Goal: Task Accomplishment & Management: Use online tool/utility

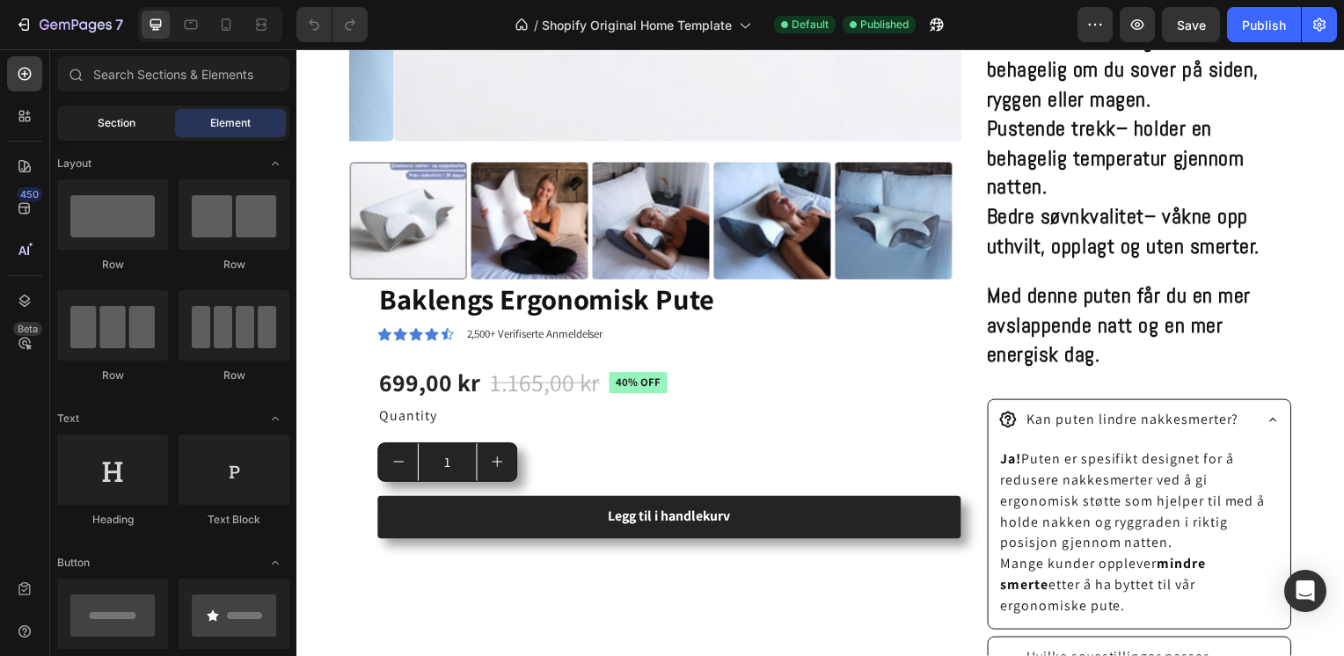
click at [119, 125] on span "Section" at bounding box center [117, 123] width 38 height 16
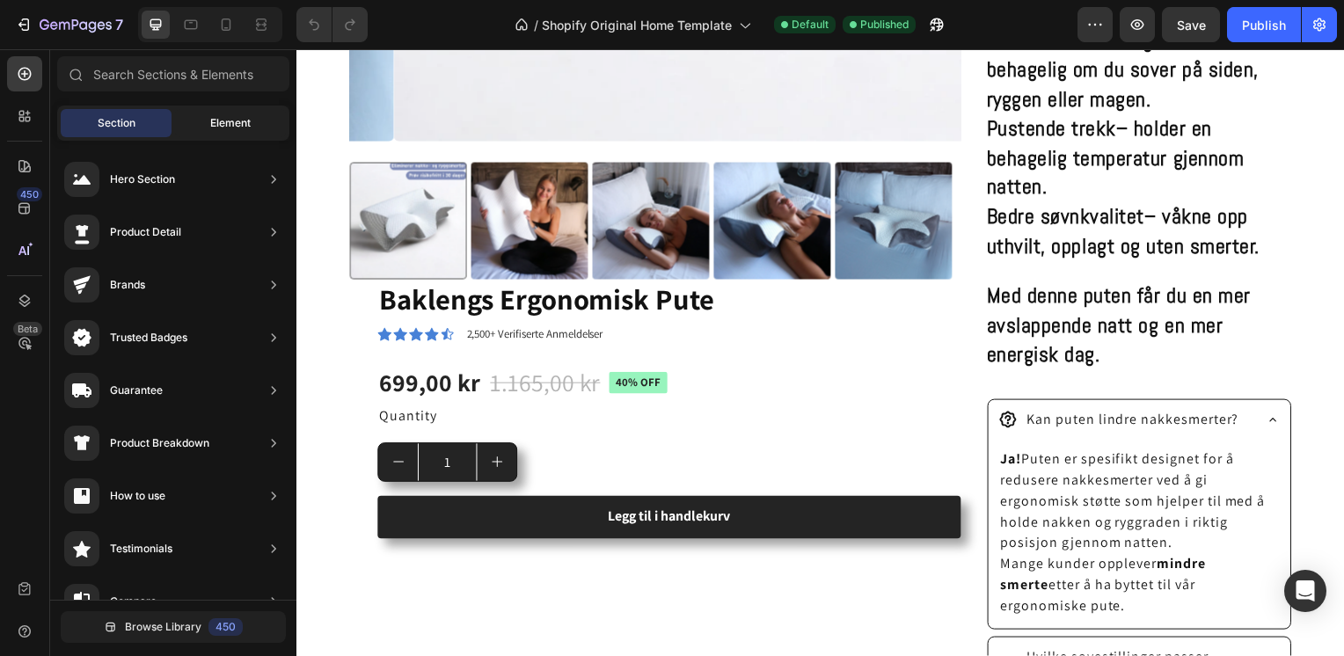
click at [225, 122] on span "Element" at bounding box center [230, 123] width 40 height 16
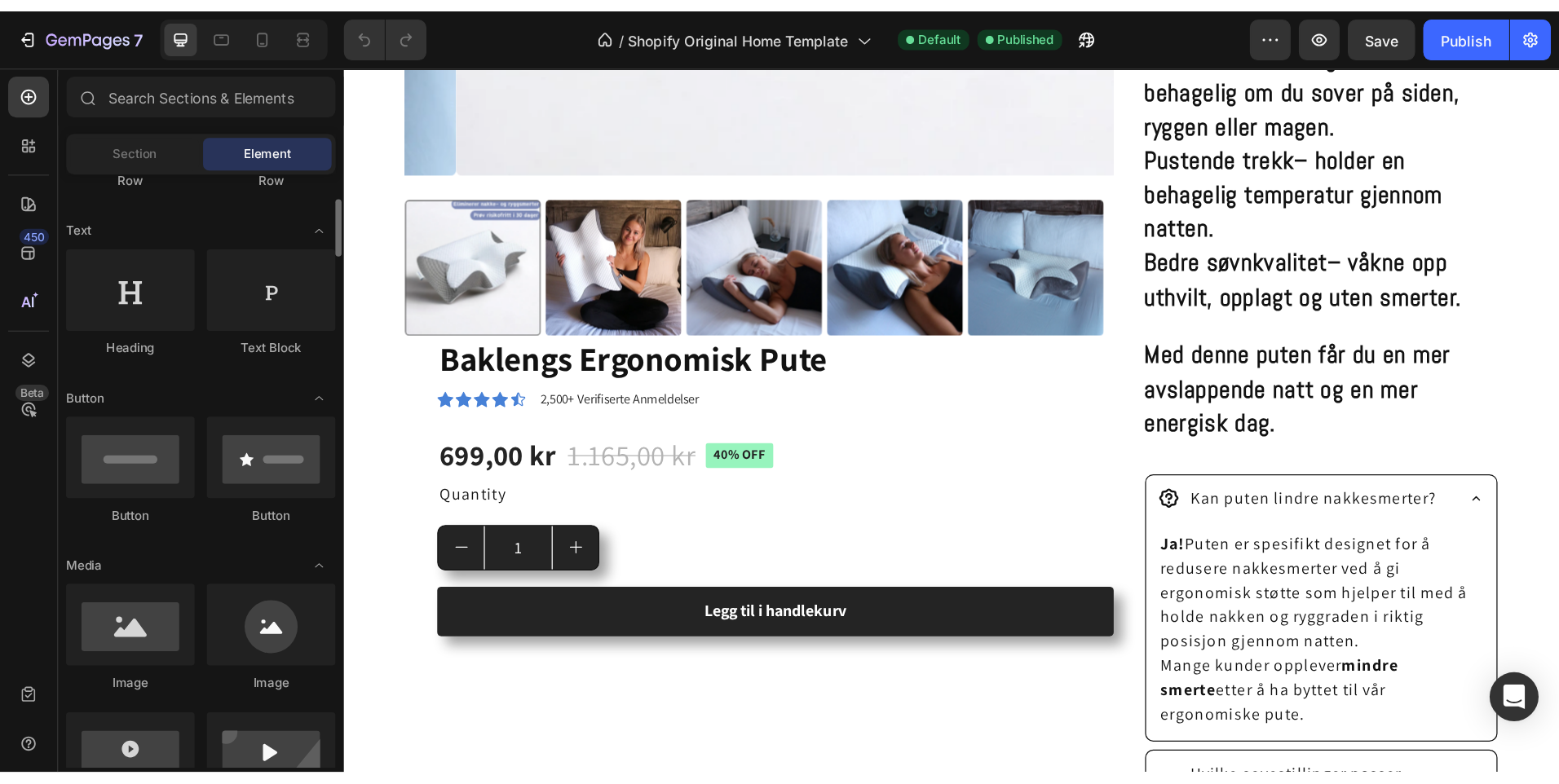
scroll to position [212, 0]
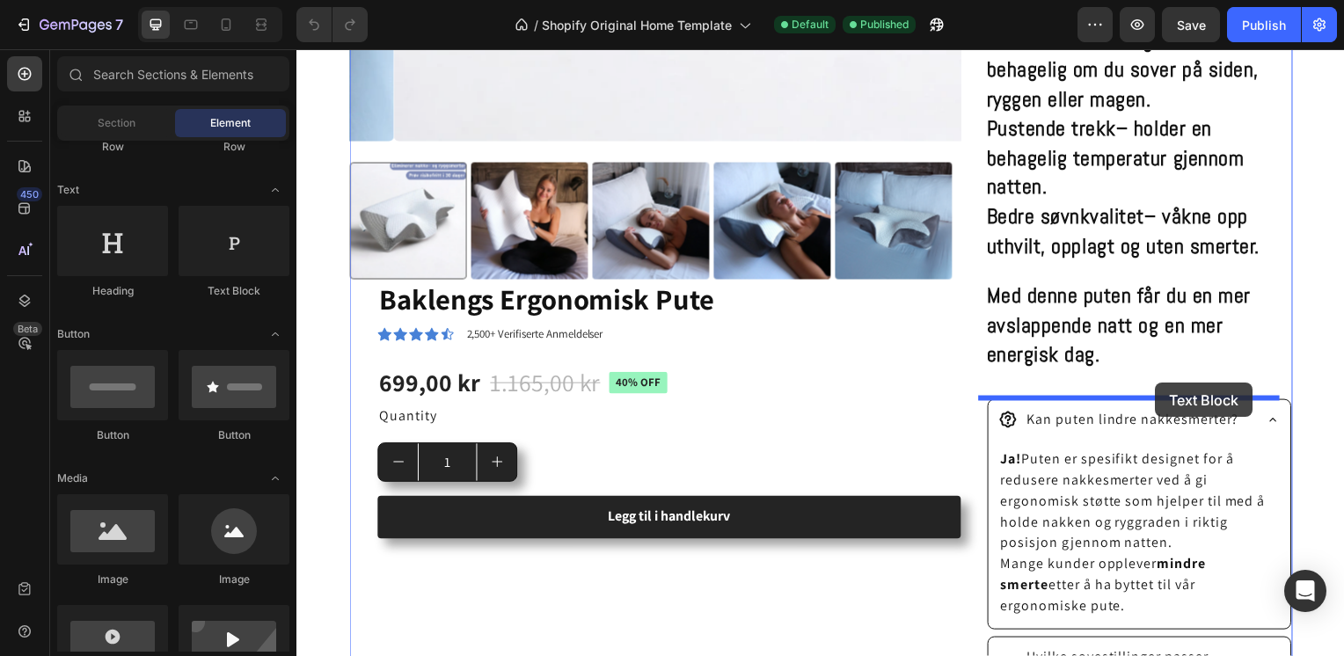
drag, startPoint x: 526, startPoint y: 297, endPoint x: 1162, endPoint y: 385, distance: 642.2
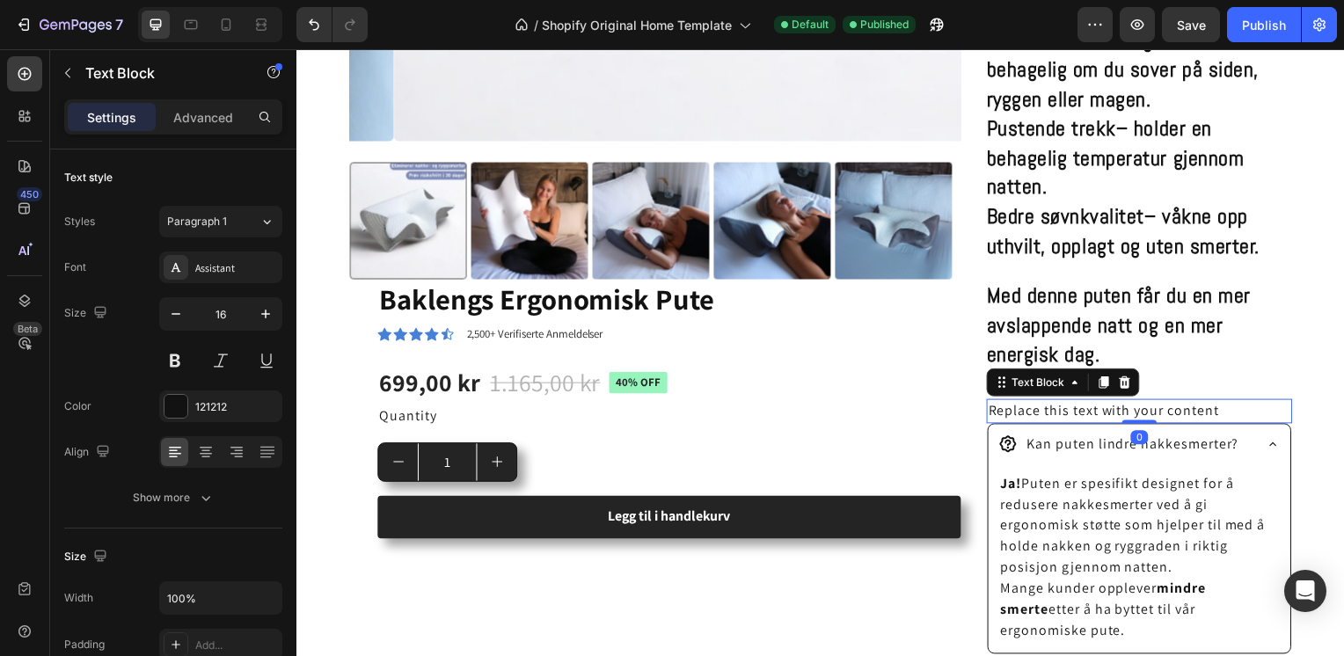
click at [1219, 410] on div "Replace this text with your content" at bounding box center [1146, 414] width 308 height 25
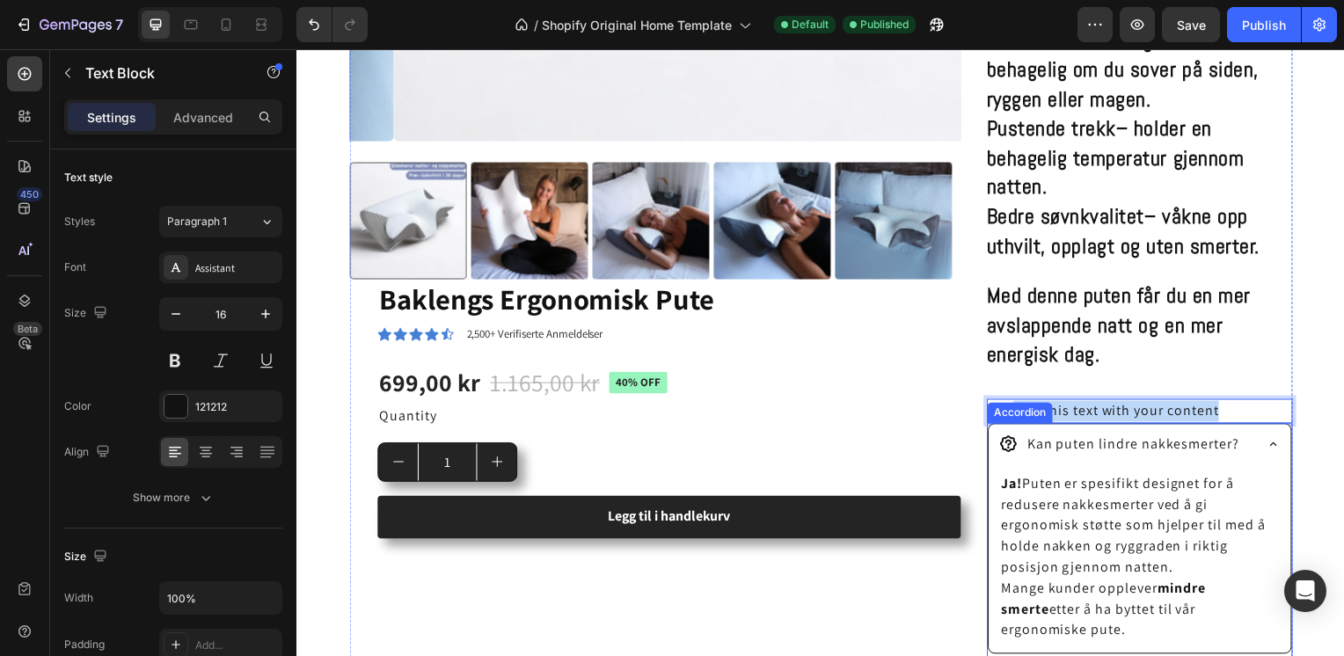
drag, startPoint x: 1219, startPoint y: 410, endPoint x: 1006, endPoint y: 416, distance: 213.0
click at [1006, 416] on div "Ergonomisk pute – for en dypere og bedre søvn Sov komfortabelt hele natten med …" at bounding box center [1146, 156] width 308 height 1259
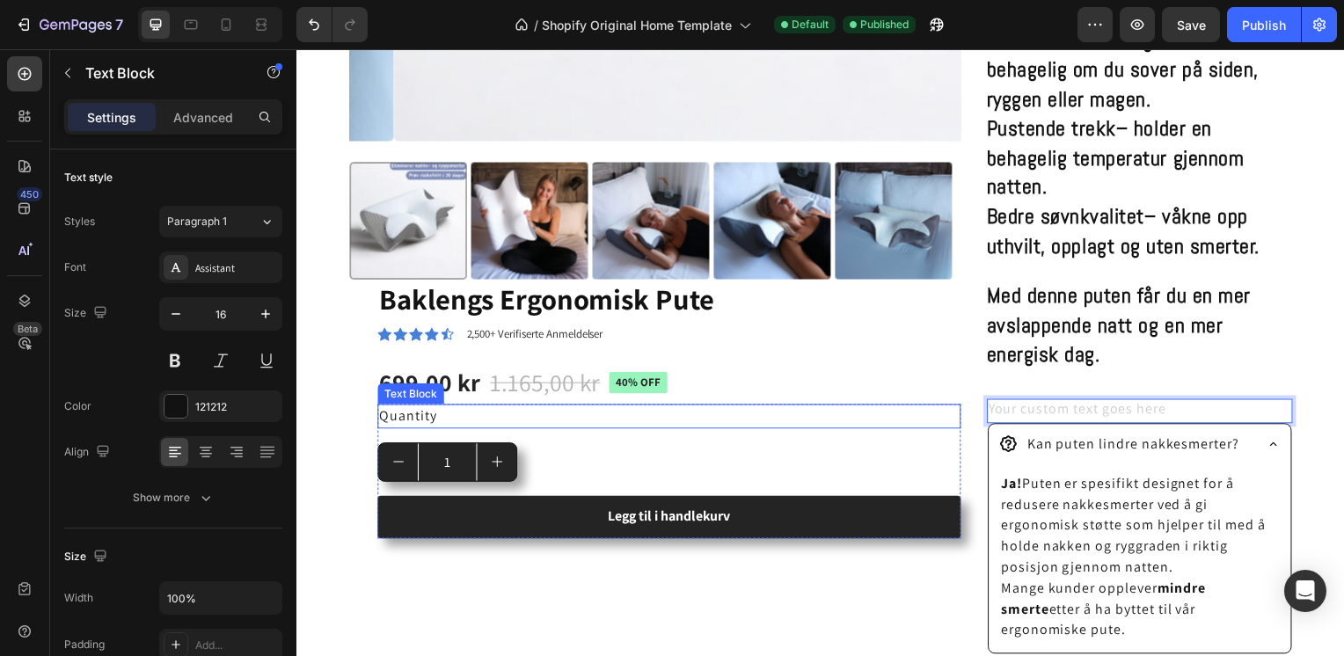
click at [898, 408] on div "Quantity" at bounding box center [671, 419] width 588 height 25
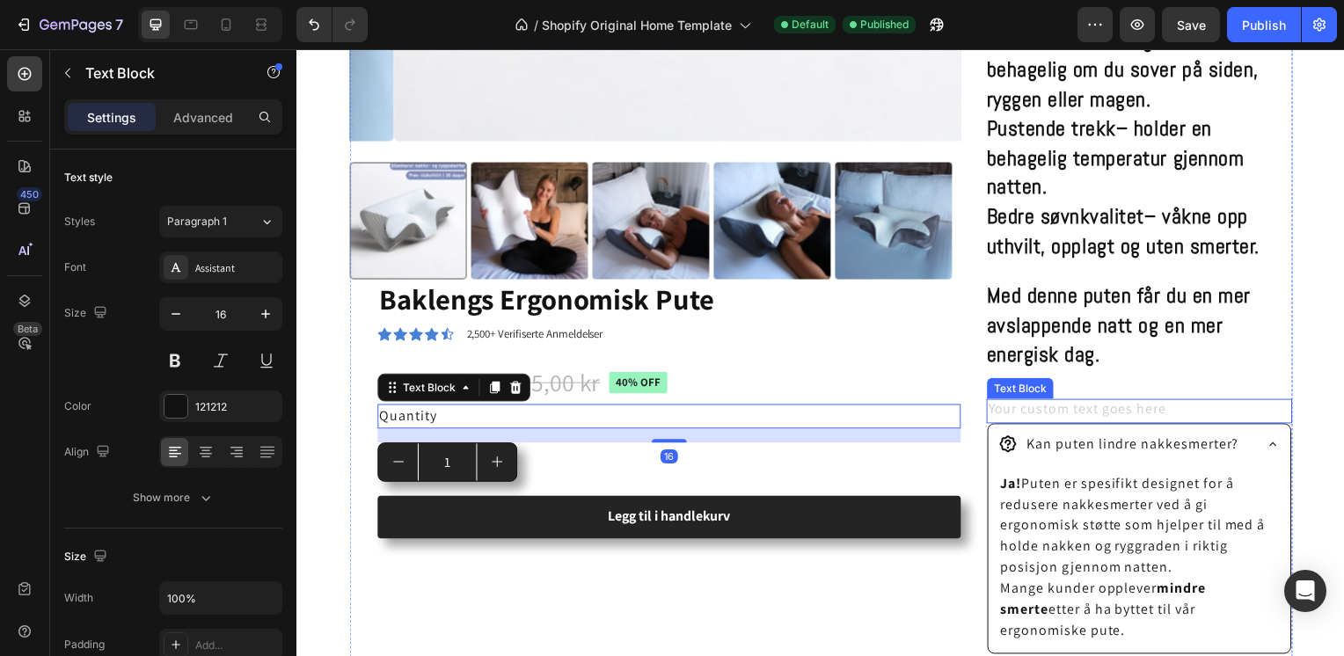
click at [1022, 408] on div "Rich Text Editor. Editing area: main" at bounding box center [1146, 414] width 308 height 25
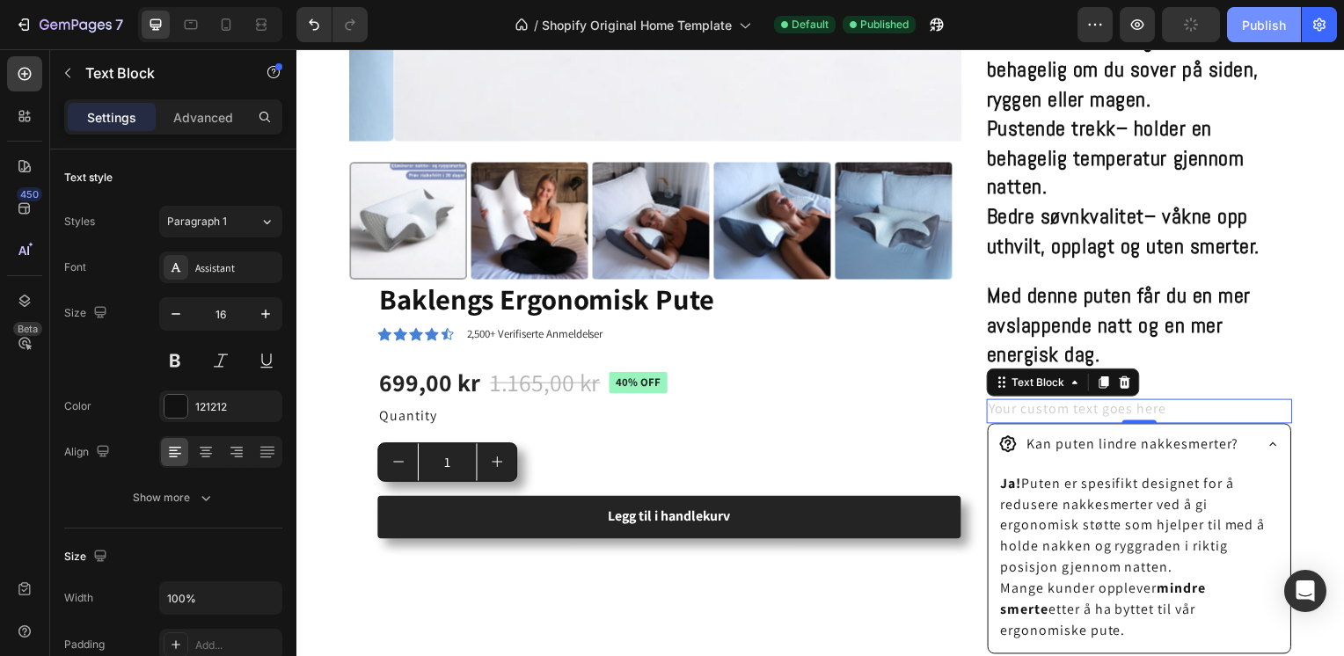
click at [1264, 23] on div "Publish" at bounding box center [1264, 25] width 44 height 18
click at [956, 453] on div "1" at bounding box center [671, 466] width 588 height 40
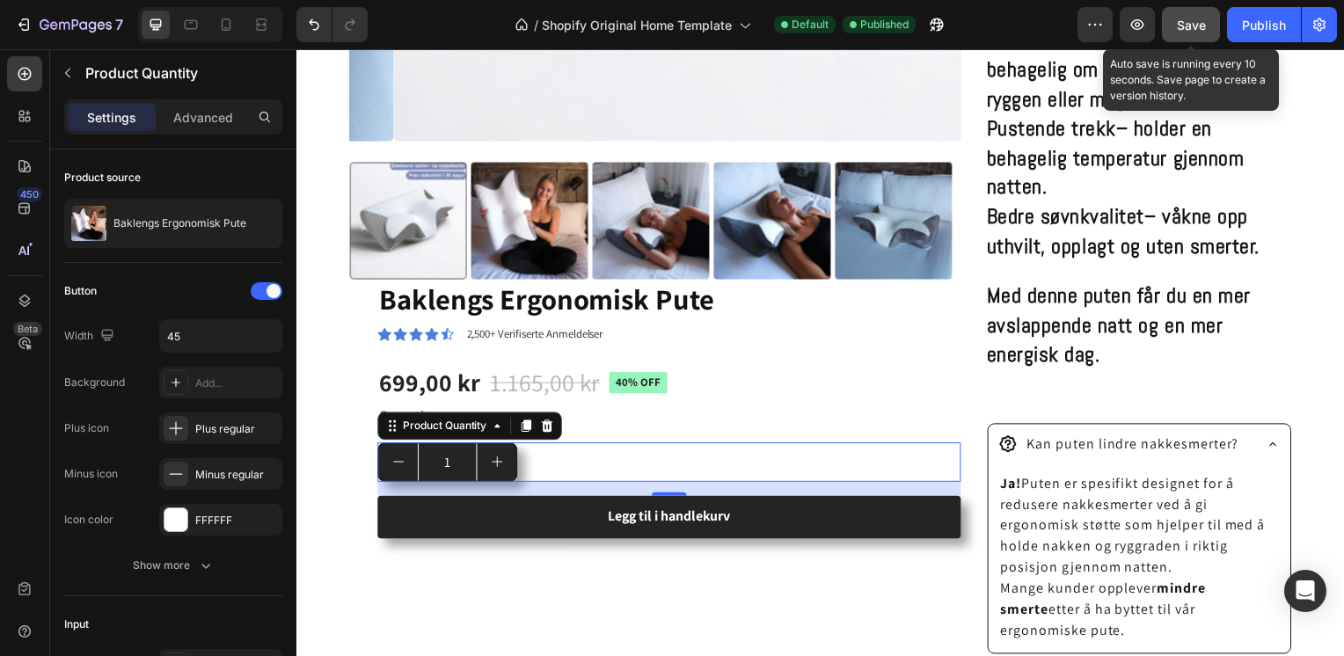
click at [1205, 28] on span "Save" at bounding box center [1191, 25] width 29 height 15
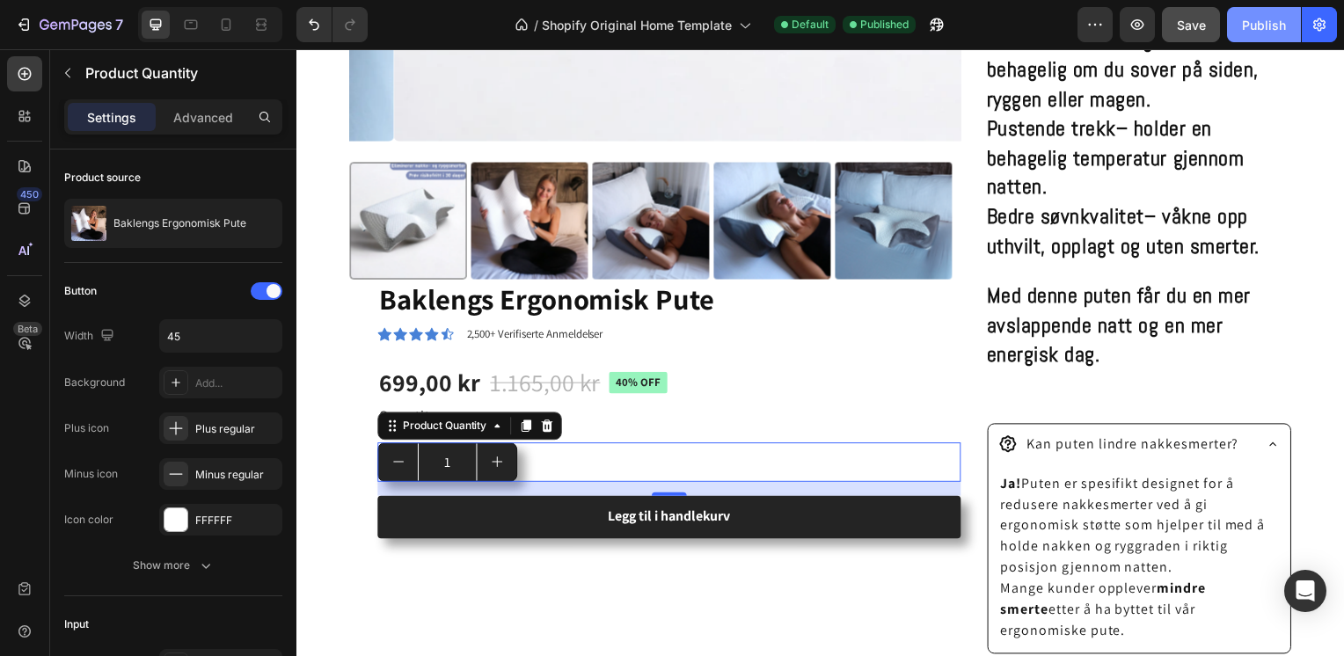
click at [1267, 30] on div "Publish" at bounding box center [1264, 25] width 44 height 18
click at [1152, 402] on div "Rich Text Editor. Editing area: main" at bounding box center [1146, 414] width 308 height 25
